Goal: Task Accomplishment & Management: Manage account settings

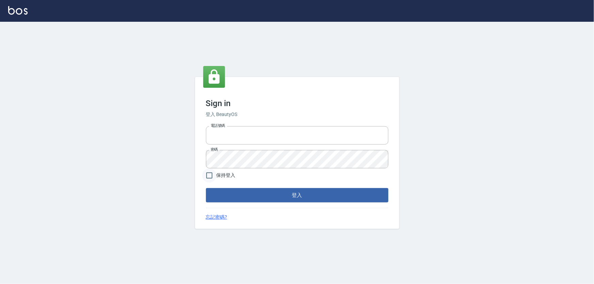
type input "0910068606"
click at [210, 173] on input "保持登入" at bounding box center [209, 176] width 14 height 14
checkbox input "true"
click at [274, 199] on button "登入" at bounding box center [297, 195] width 183 height 14
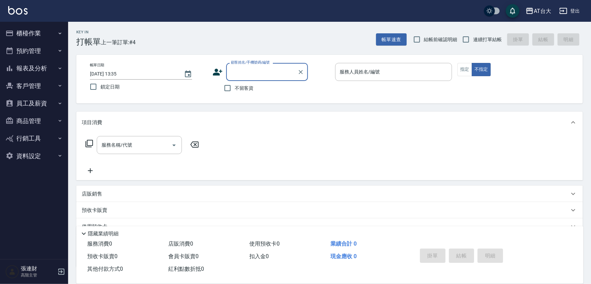
click at [34, 84] on button "客戶管理" at bounding box center [34, 86] width 63 height 18
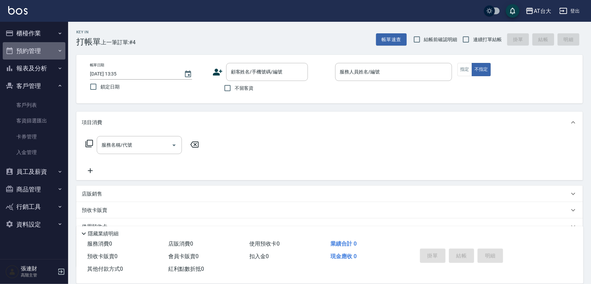
click at [29, 53] on button "預約管理" at bounding box center [34, 51] width 63 height 18
